Goal: Check status: Check status

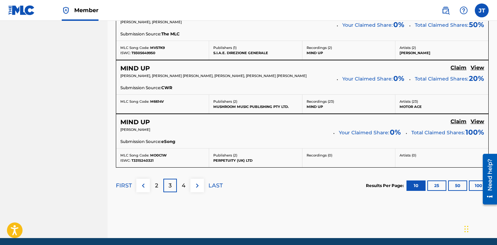
scroll to position [649, 0]
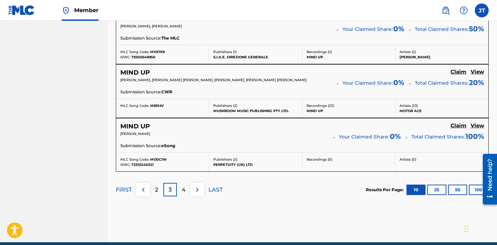
click at [192, 189] on button at bounding box center [197, 190] width 14 height 14
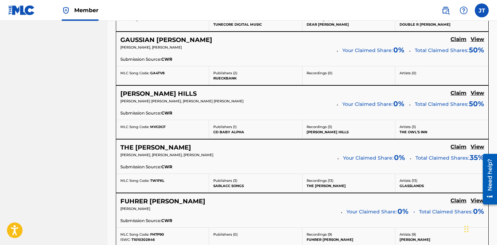
scroll to position [694, 0]
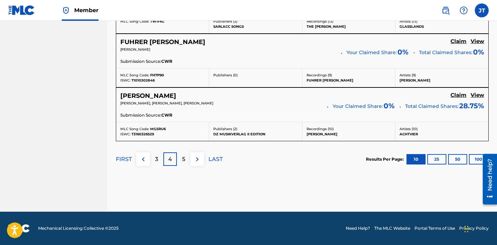
click at [188, 161] on div "5" at bounding box center [184, 159] width 14 height 14
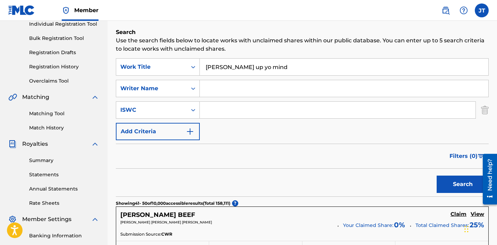
scroll to position [18, 0]
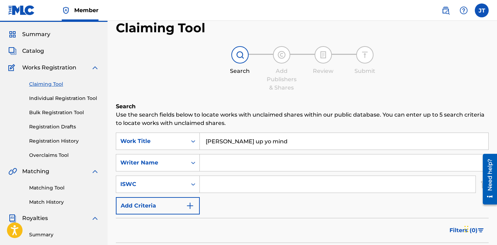
click at [45, 85] on link "Claiming Tool" at bounding box center [64, 83] width 70 height 7
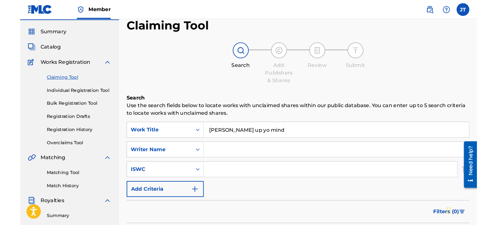
scroll to position [0, 0]
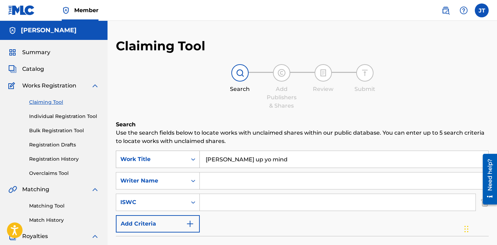
drag, startPoint x: 262, startPoint y: 160, endPoint x: 180, endPoint y: 157, distance: 81.9
click at [180, 157] on div "SearchWithCriteria7fb2397c-f36d-47d1-b8ce-57c60922df45 Work Title meek up yo mi…" at bounding box center [302, 158] width 372 height 17
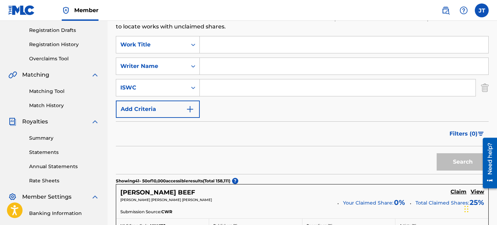
scroll to position [102, 0]
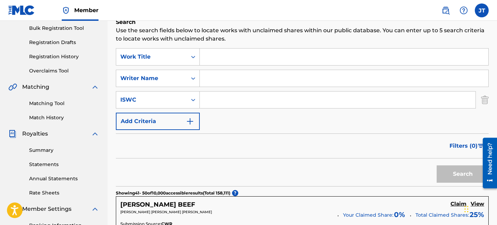
click at [54, 119] on link "Match History" at bounding box center [64, 117] width 70 height 7
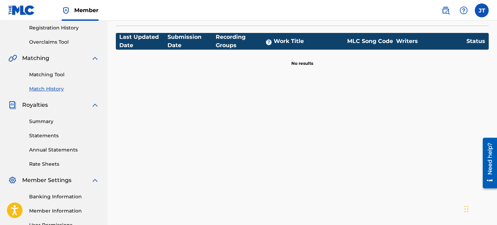
scroll to position [86, 0]
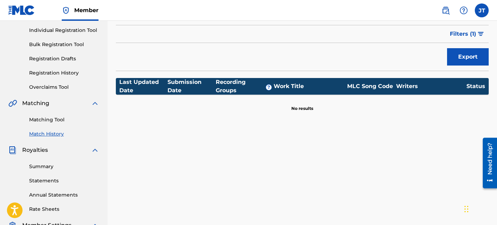
click at [59, 72] on link "Registration History" at bounding box center [64, 72] width 70 height 7
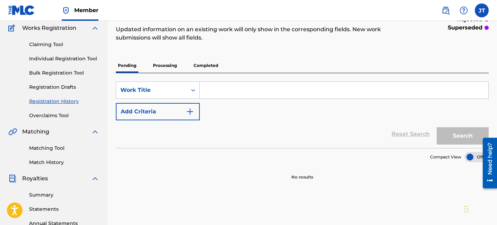
scroll to position [56, 0]
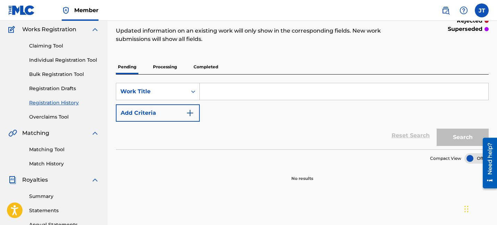
click at [159, 69] on p "Processing" at bounding box center [165, 67] width 28 height 15
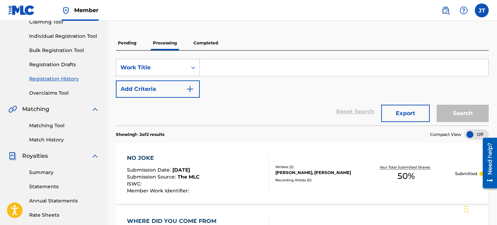
scroll to position [77, 0]
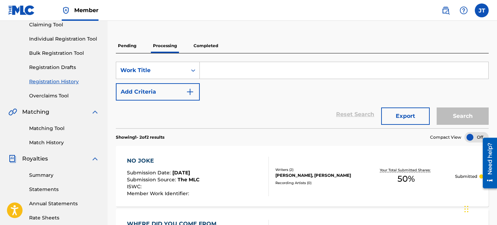
click at [204, 48] on p "Completed" at bounding box center [205, 45] width 29 height 15
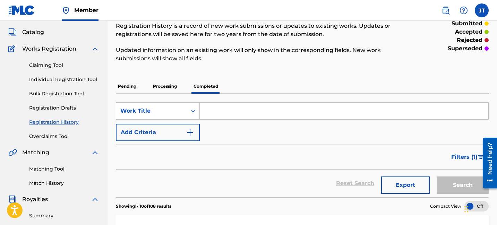
scroll to position [21, 0]
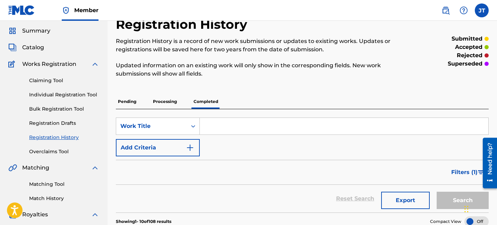
click at [236, 121] on input "Search Form" at bounding box center [344, 126] width 288 height 17
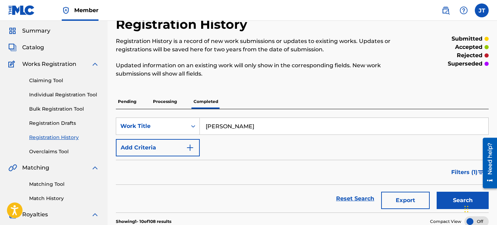
type input "rihanna"
click at [446, 194] on button "Search" at bounding box center [462, 200] width 52 height 17
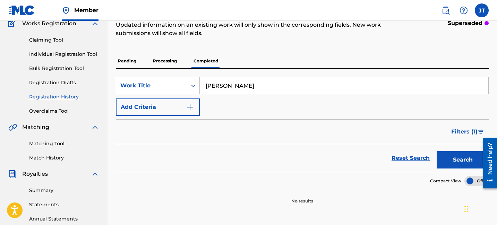
scroll to position [59, 0]
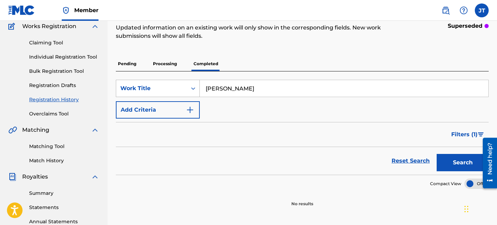
drag, startPoint x: 235, startPoint y: 91, endPoint x: 174, endPoint y: 87, distance: 60.8
click at [174, 87] on div "SearchWithCriteria3f1af4b8-90f8-4d1c-81ab-7ef8e10d1f7f Work Title rihanna" at bounding box center [302, 88] width 372 height 17
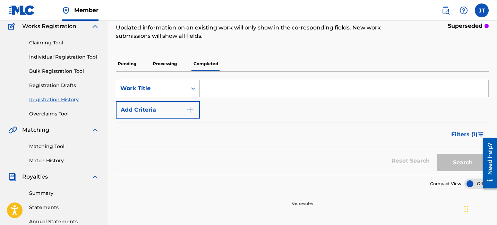
click at [458, 161] on div "Search" at bounding box center [460, 161] width 55 height 28
click at [214, 63] on p "Completed" at bounding box center [205, 63] width 29 height 15
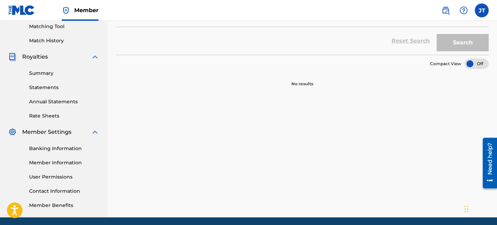
scroll to position [184, 0]
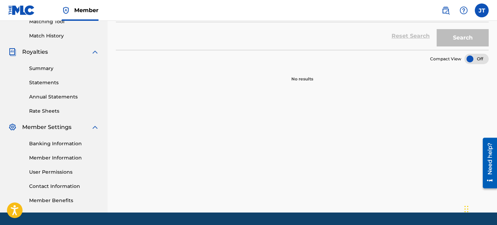
click at [453, 41] on div "Search" at bounding box center [460, 36] width 55 height 28
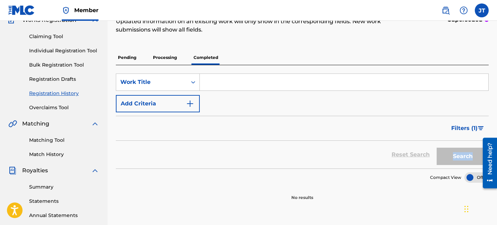
scroll to position [64, 0]
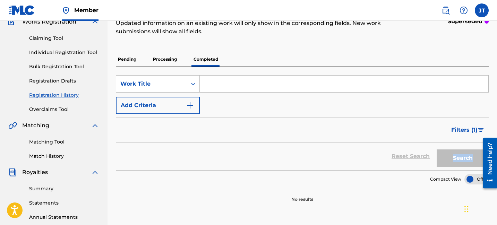
click at [166, 59] on p "Processing" at bounding box center [165, 59] width 28 height 15
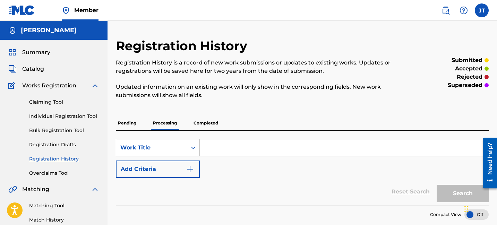
click at [211, 125] on p "Completed" at bounding box center [205, 123] width 29 height 15
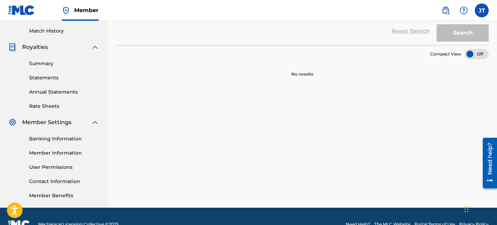
scroll to position [185, 0]
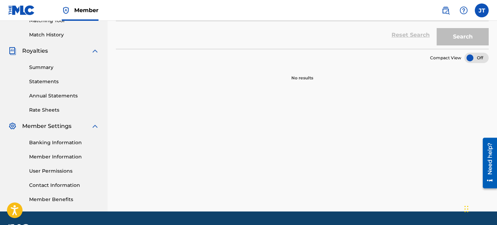
click at [464, 55] on div at bounding box center [476, 58] width 24 height 10
